Goal: Task Accomplishment & Management: Manage account settings

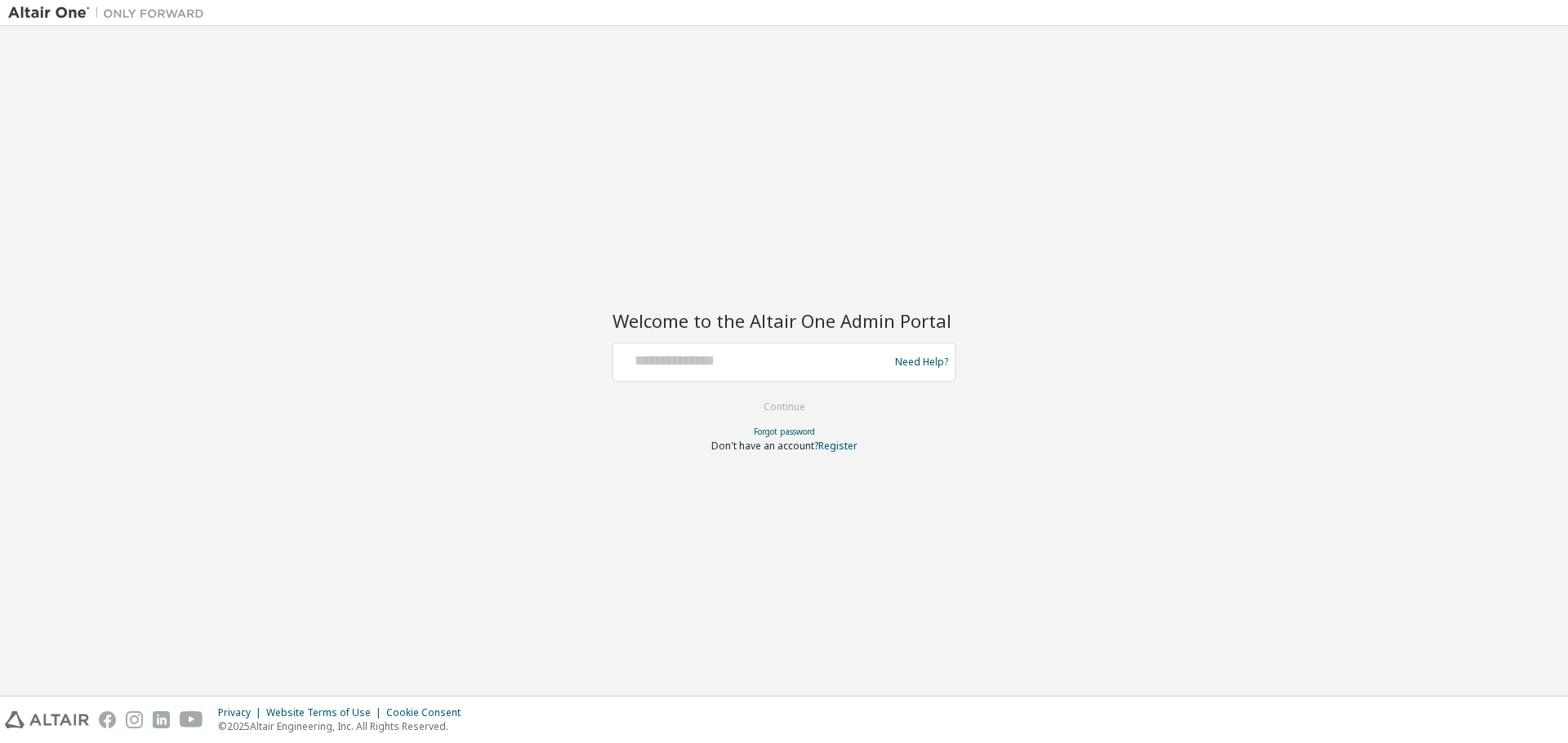
click at [674, 372] on div at bounding box center [753, 361] width 267 height 31
click at [670, 360] on input "text" at bounding box center [753, 358] width 267 height 24
type input "**********"
click at [782, 405] on button "Continue" at bounding box center [784, 407] width 76 height 25
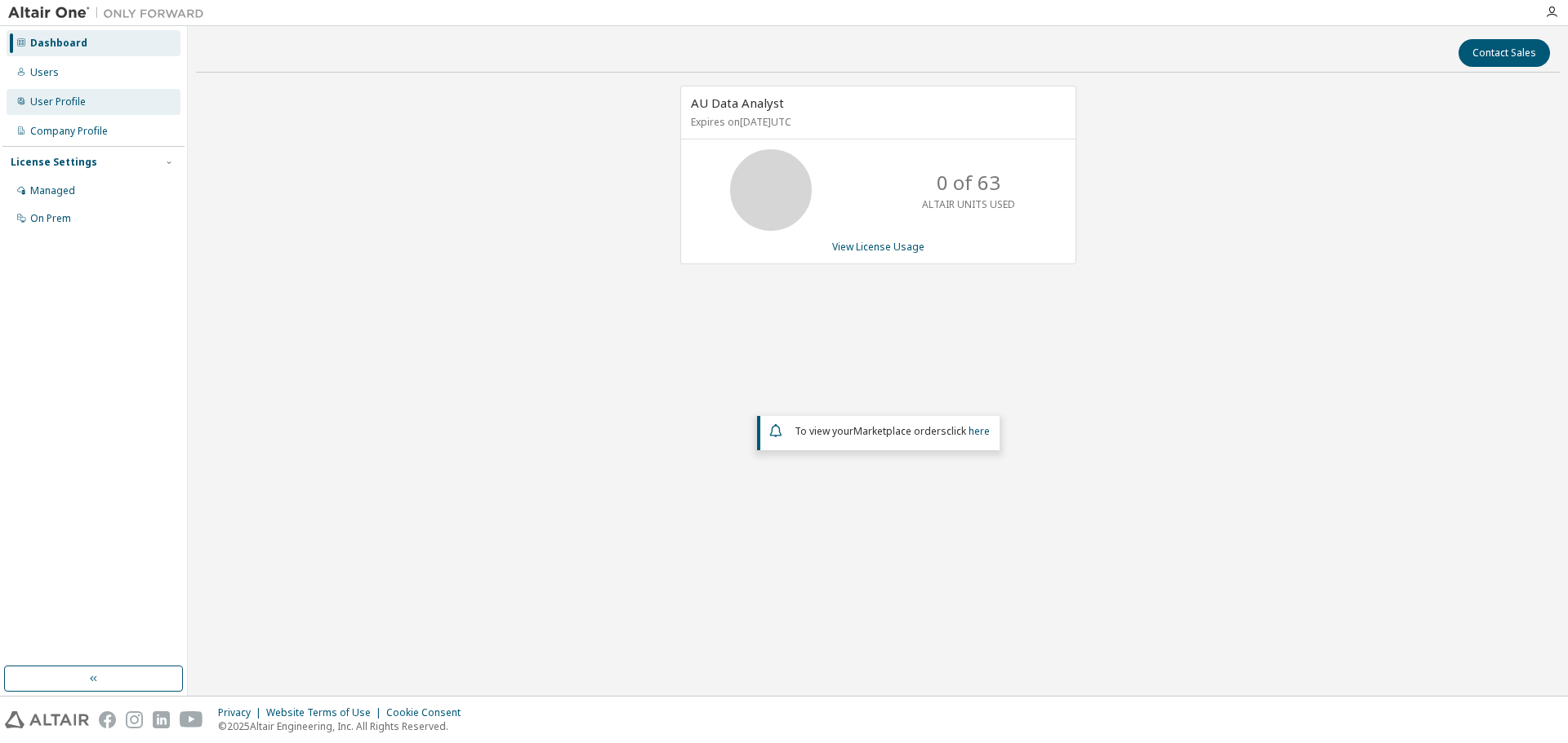
click at [56, 110] on div "User Profile" at bounding box center [93, 102] width 174 height 26
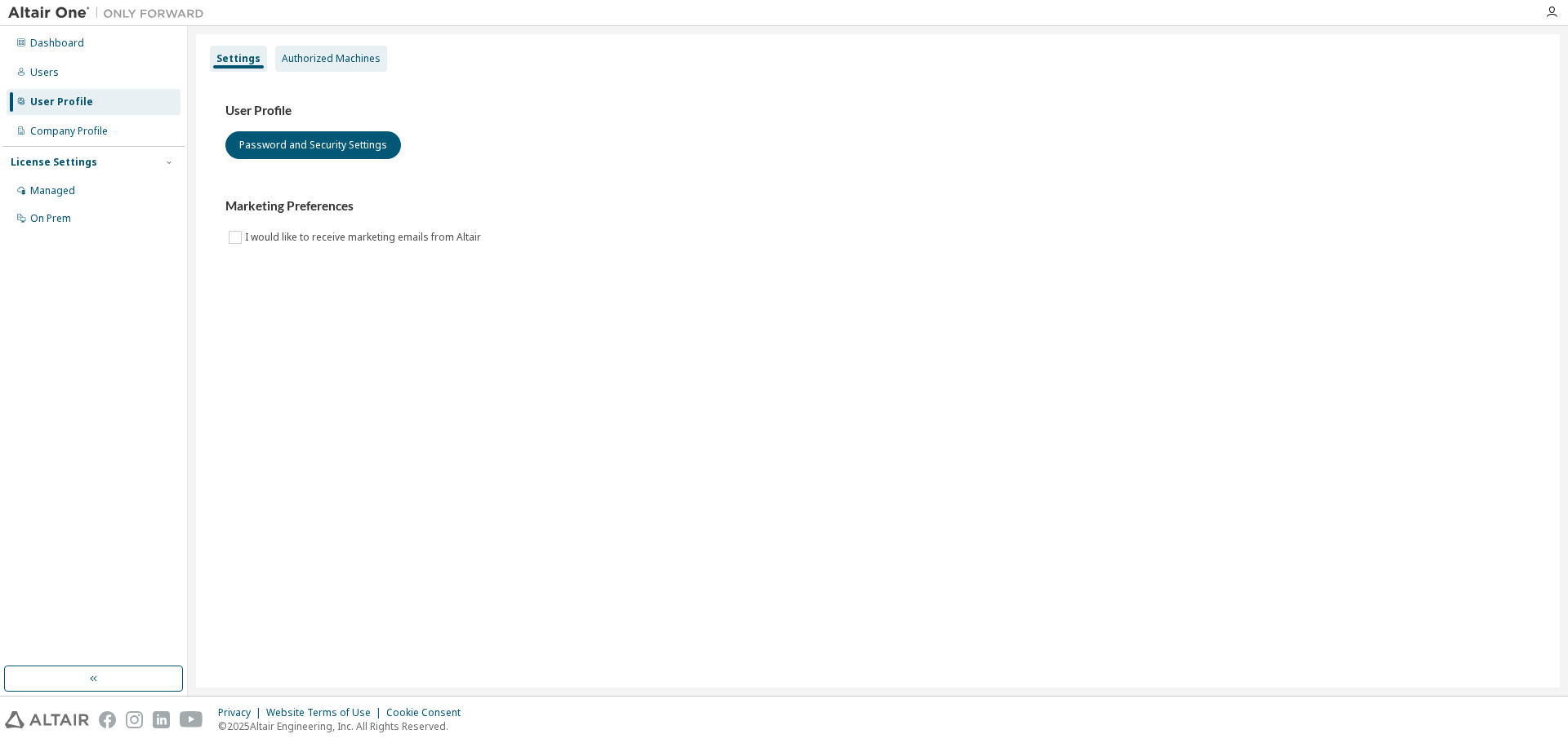
click at [330, 64] on div "Authorized Machines" at bounding box center [331, 58] width 99 height 13
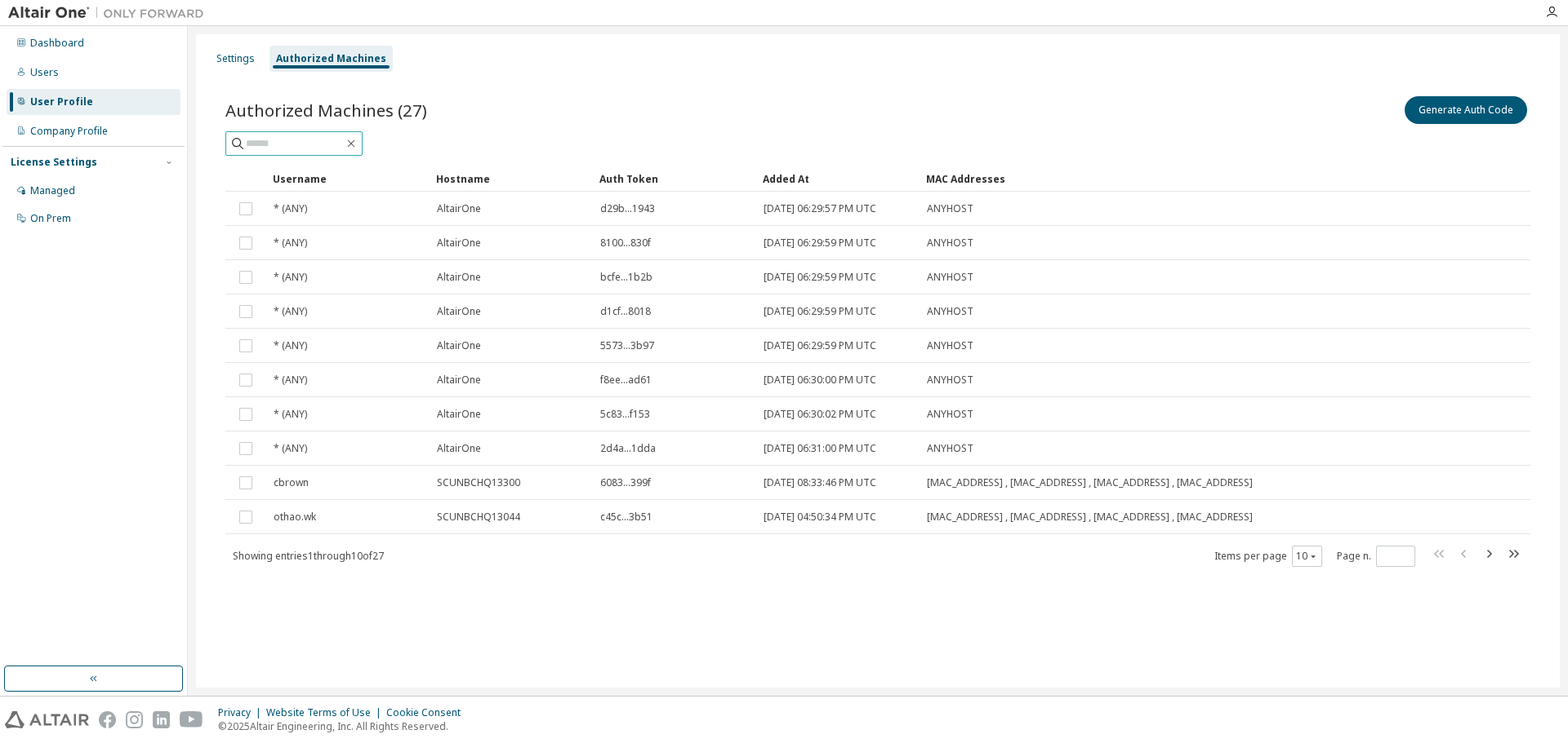
click at [318, 145] on input "text" at bounding box center [295, 144] width 98 height 17
click at [331, 144] on input "text" at bounding box center [295, 144] width 98 height 17
click at [127, 100] on div "User Profile" at bounding box center [93, 102] width 174 height 26
click at [1492, 122] on button "Generate Auth Code" at bounding box center [1465, 109] width 123 height 27
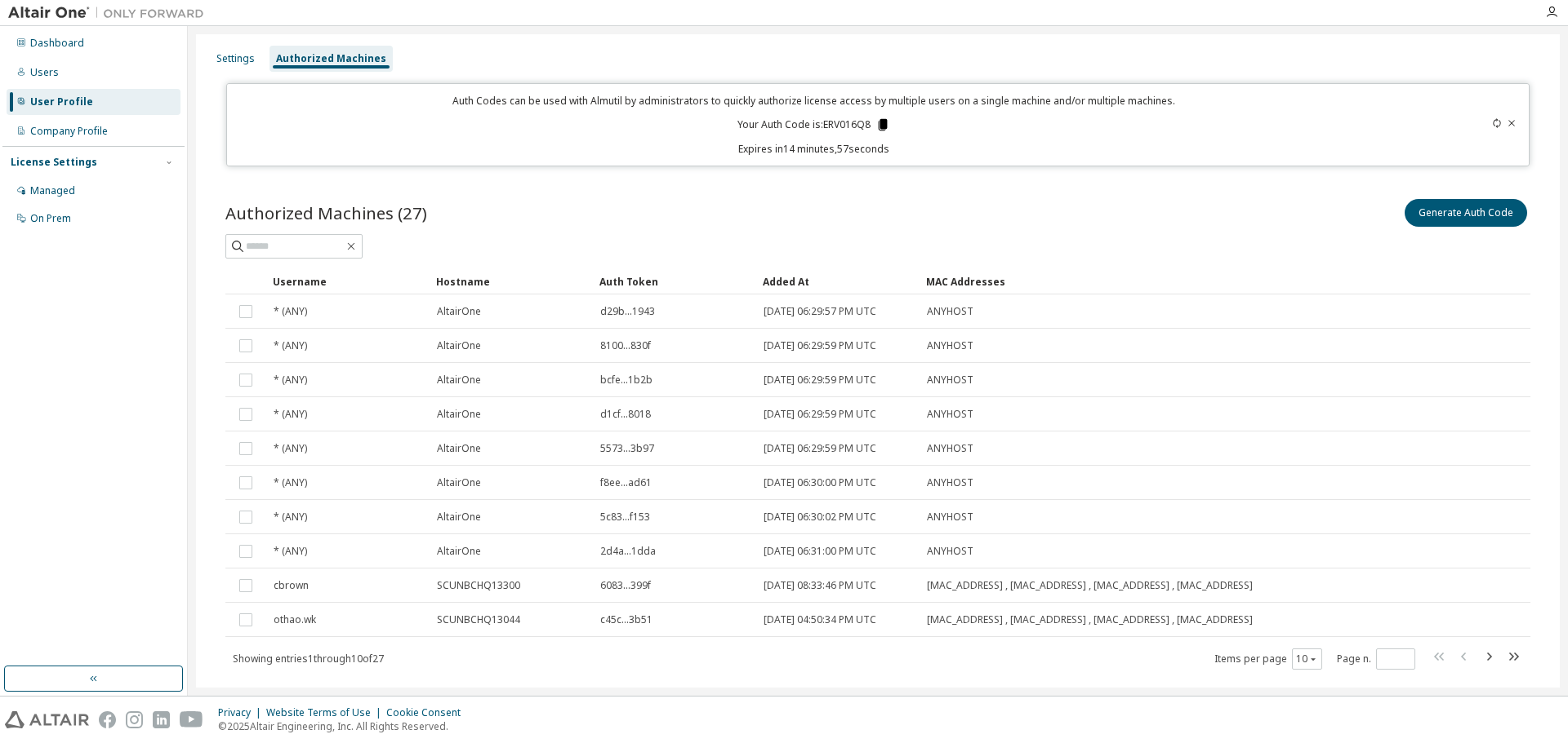
click at [881, 123] on icon at bounding box center [883, 124] width 9 height 11
